Goal: Task Accomplishment & Management: Use online tool/utility

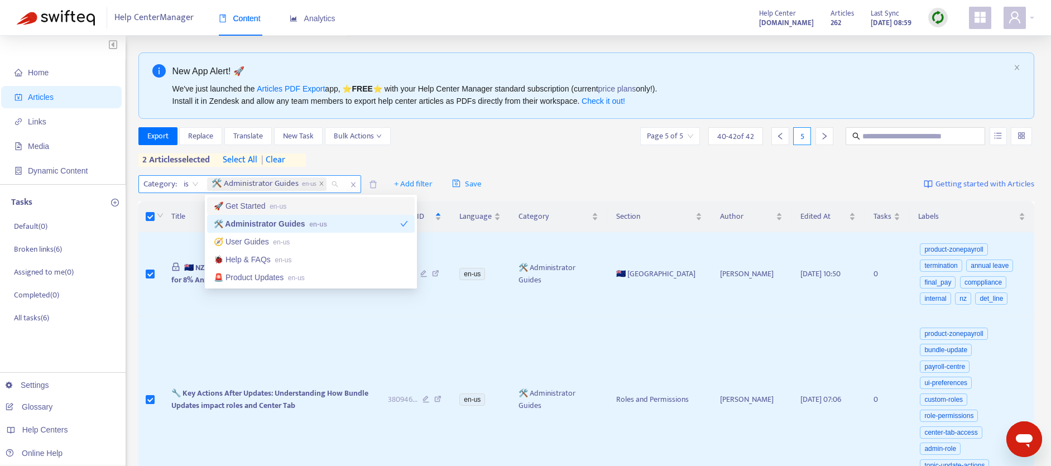
click at [319, 183] on span "🛠️ Administrator Guides en-us" at bounding box center [267, 183] width 120 height 13
click at [323, 183] on icon "close" at bounding box center [322, 184] width 4 height 4
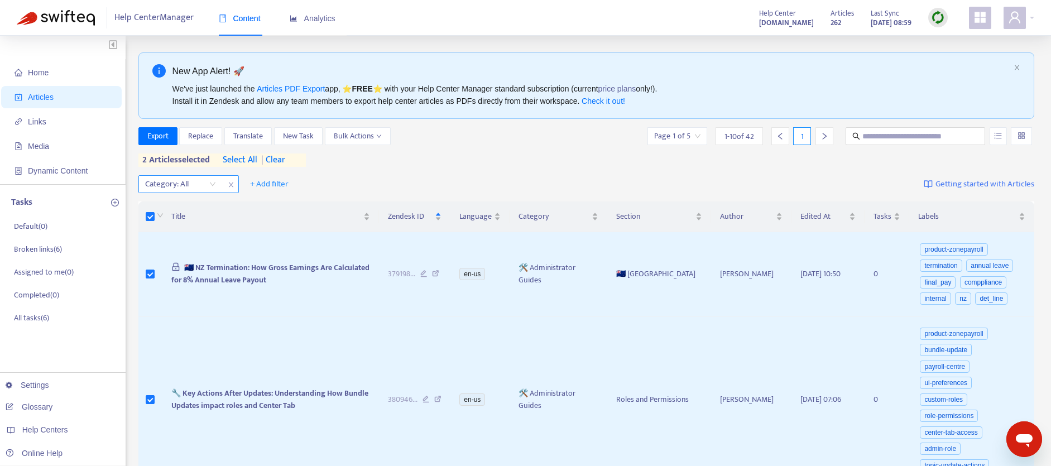
click at [281, 158] on span "| clear" at bounding box center [271, 159] width 28 height 13
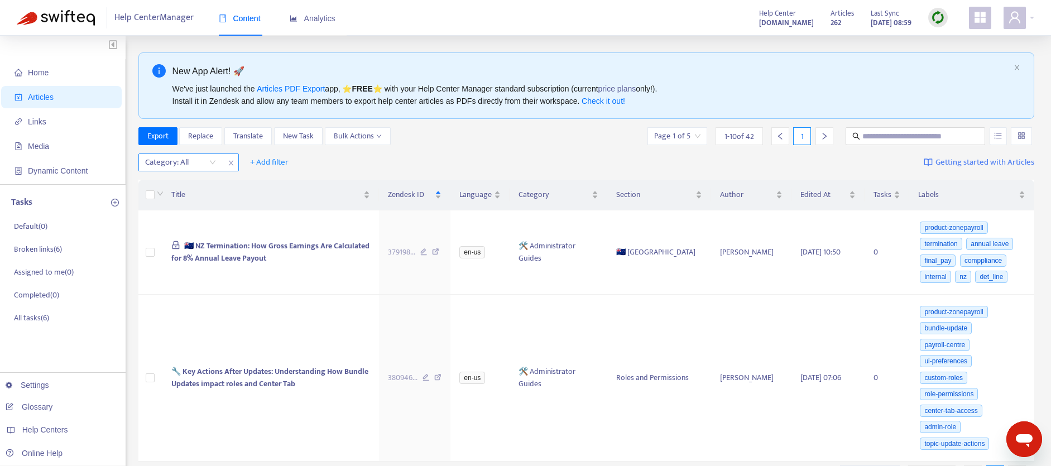
click at [201, 166] on div at bounding box center [175, 162] width 68 height 13
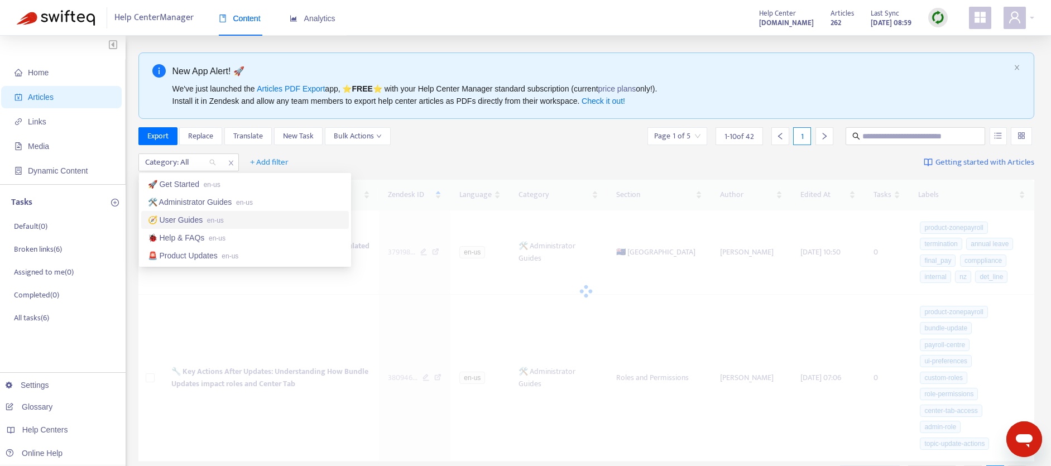
click at [183, 218] on div "🧭 User Guides en-us" at bounding box center [245, 220] width 194 height 12
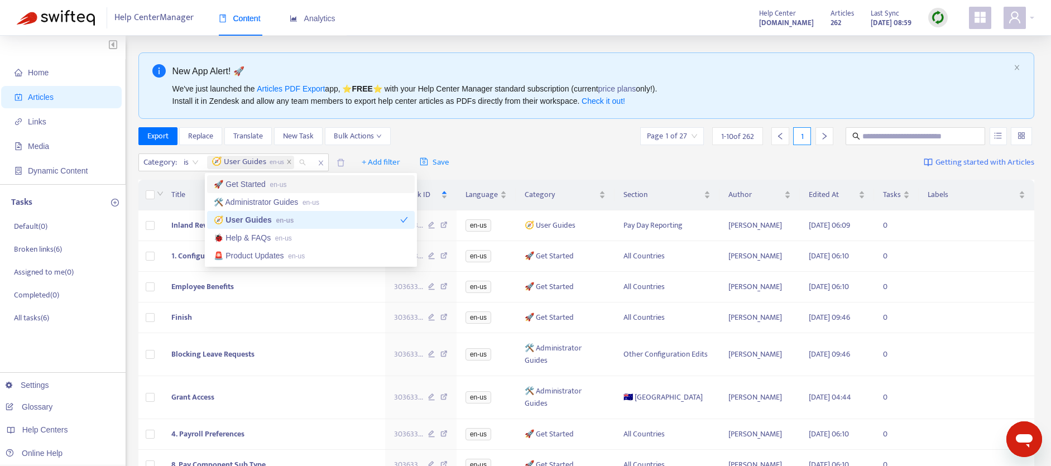
click at [513, 142] on div "Export Replace Translate New Task Bulk Actions Page 1 of 27 1 - 10 of 262 1" at bounding box center [586, 136] width 896 height 18
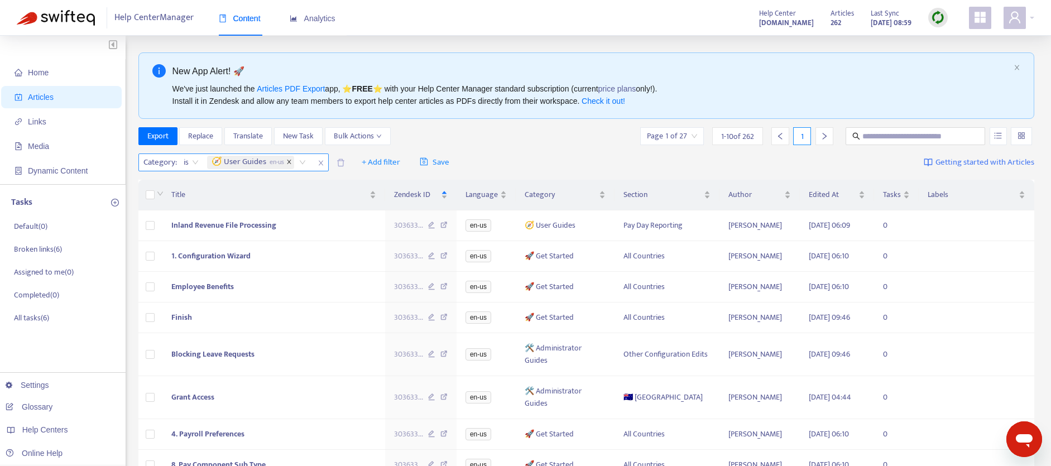
click at [287, 162] on icon "close" at bounding box center [289, 162] width 6 height 6
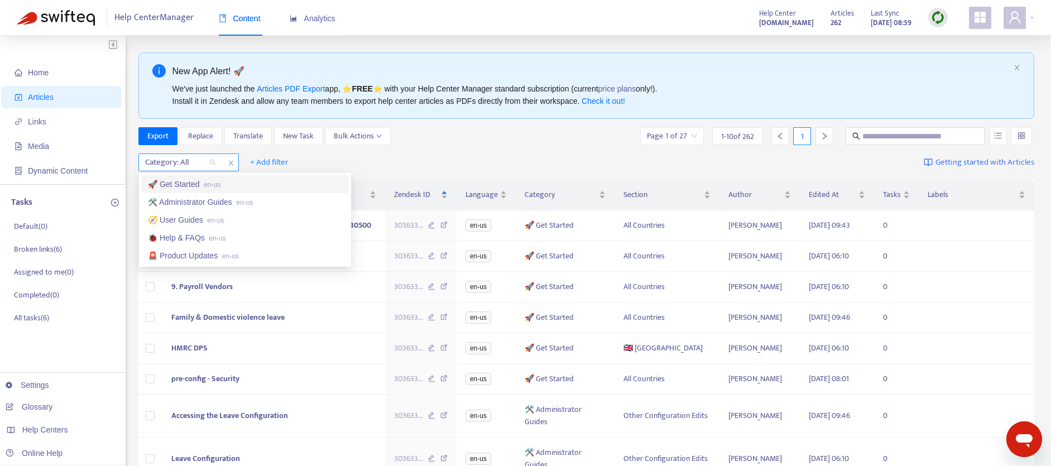
click at [178, 163] on div at bounding box center [175, 162] width 68 height 13
click at [181, 223] on div "🧭 User Guides en-us" at bounding box center [245, 220] width 194 height 12
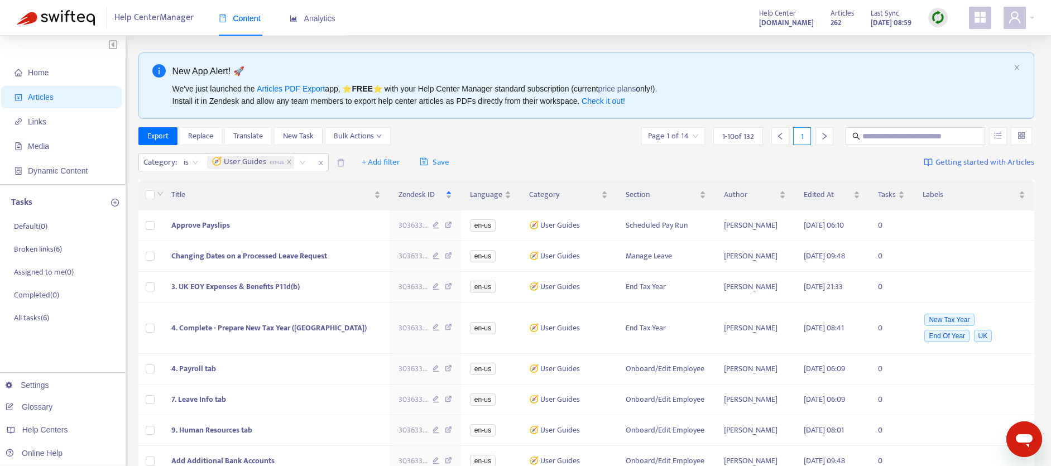
click at [522, 134] on div "Export Replace Translate New Task Bulk Actions Page 1 of 14 1 - 10 of 132 1" at bounding box center [586, 136] width 896 height 18
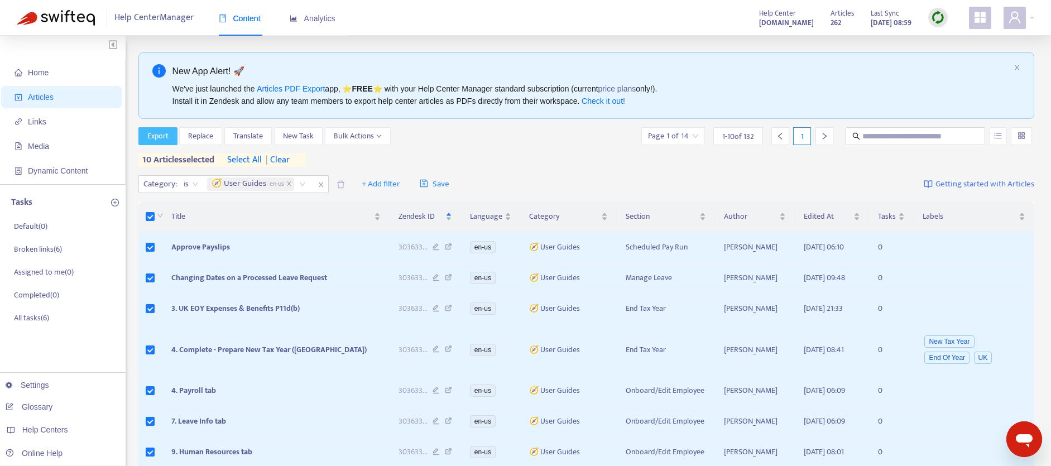
click at [156, 134] on span "Export" at bounding box center [157, 136] width 21 height 12
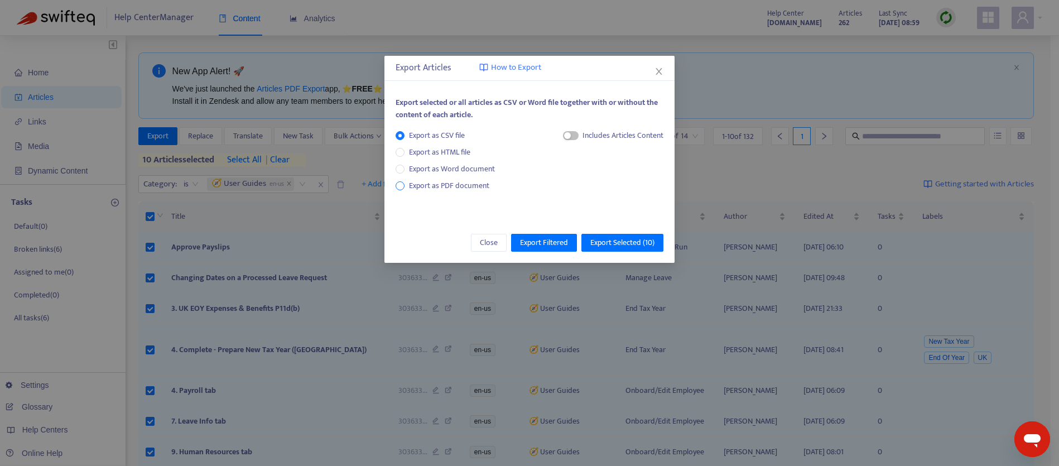
click at [427, 185] on span "Export as PDF document" at bounding box center [449, 185] width 80 height 13
click at [563, 133] on span "button" at bounding box center [560, 135] width 16 height 9
click at [642, 243] on span "Export Selected ( 10 )" at bounding box center [622, 243] width 64 height 12
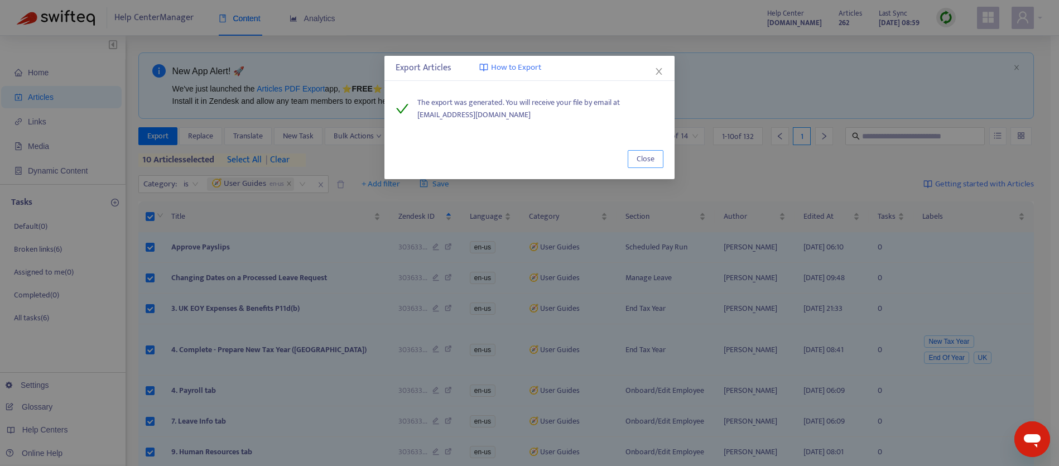
click at [646, 153] on span "Close" at bounding box center [646, 159] width 18 height 12
